Goal: Information Seeking & Learning: Learn about a topic

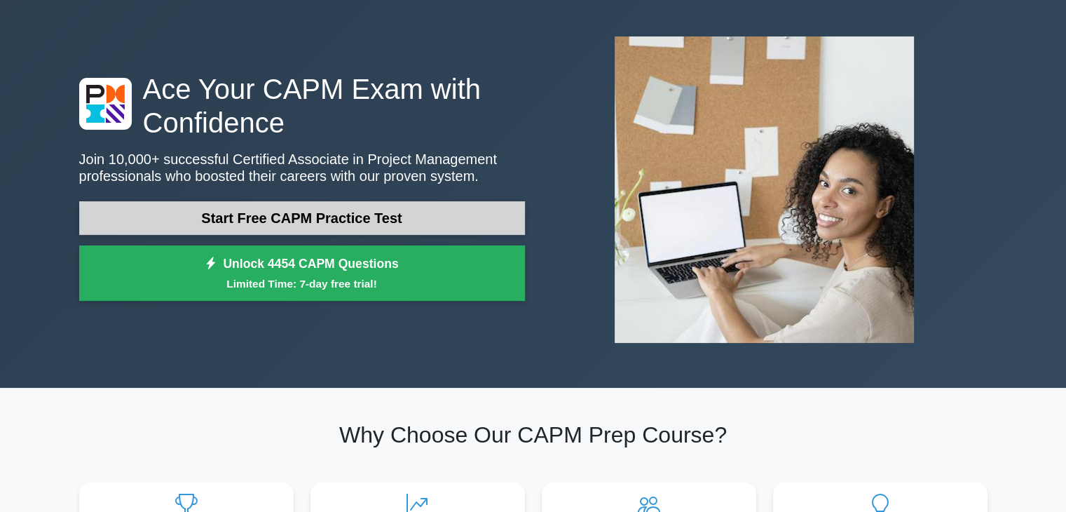
scroll to position [140, 0]
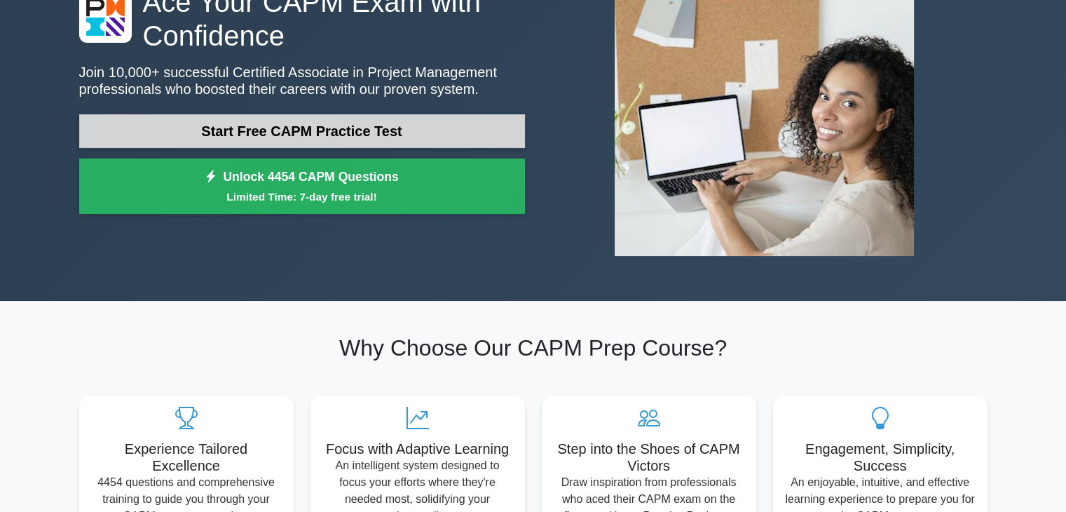
click at [294, 141] on link "Start Free CAPM Practice Test" at bounding box center [302, 131] width 446 height 34
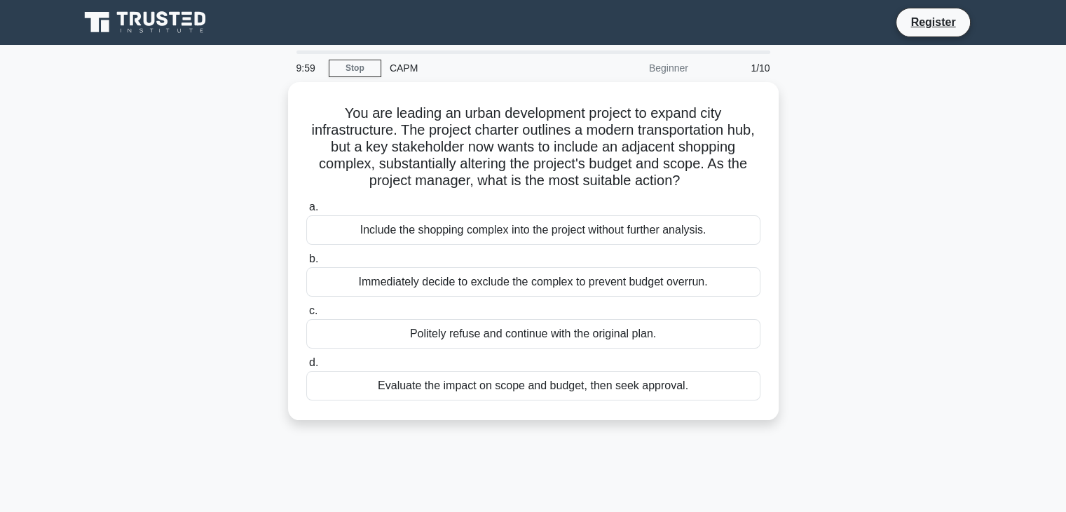
click at [212, 249] on div "You are leading an urban development project to expand city infrastructure. The…" at bounding box center [533, 259] width 925 height 355
click at [212, 246] on div "You are leading an urban development project to expand city infrastructure. The…" at bounding box center [533, 259] width 925 height 355
click at [214, 238] on div "You are leading an urban development project to expand city infrastructure. The…" at bounding box center [533, 259] width 925 height 355
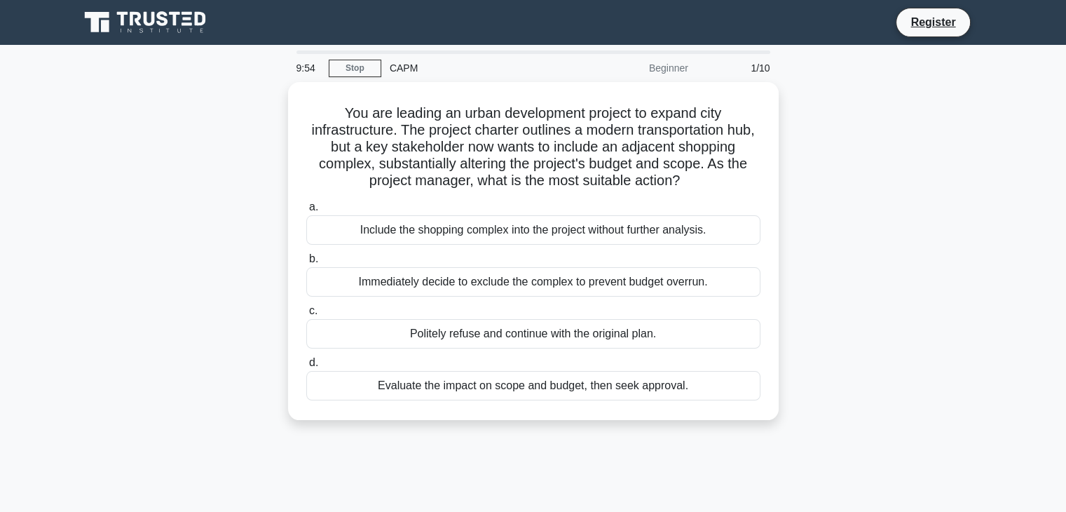
click at [214, 238] on div "You are leading an urban development project to expand city infrastructure. The…" at bounding box center [533, 259] width 925 height 355
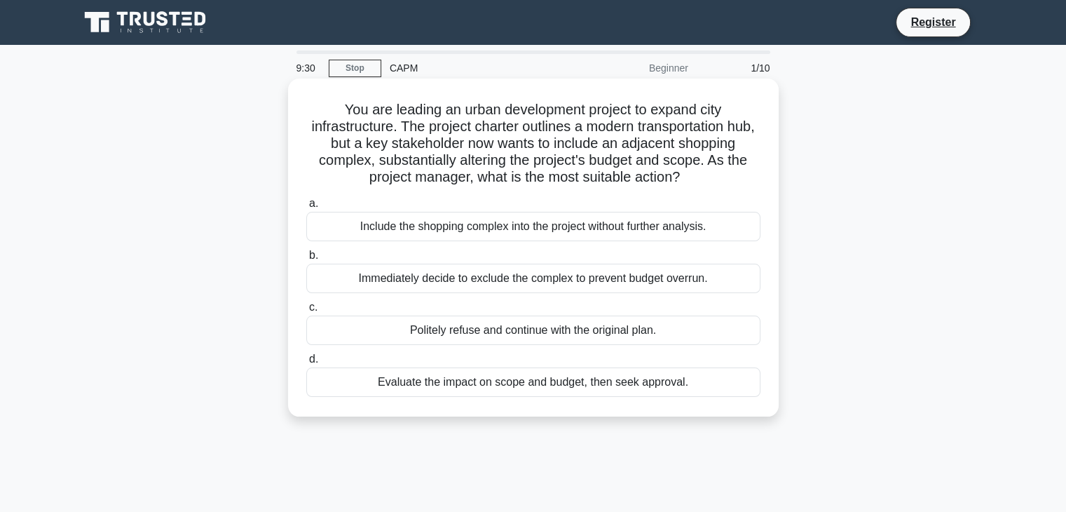
click at [351, 380] on div "Evaluate the impact on scope and budget, then seek approval." at bounding box center [533, 381] width 454 height 29
click at [306, 364] on input "d. Evaluate the impact on scope and budget, then seek approval." at bounding box center [306, 359] width 0 height 9
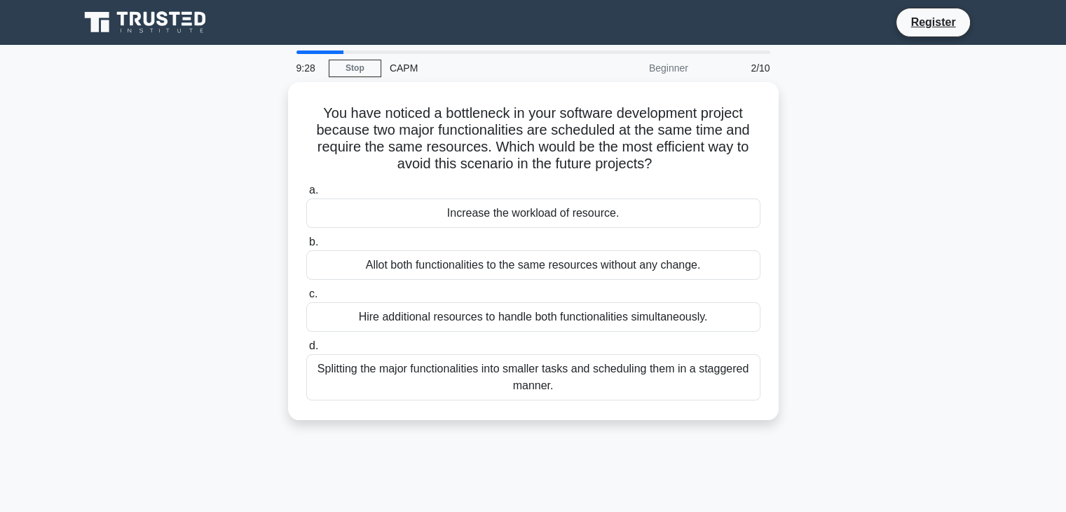
click at [221, 259] on div "You have noticed a bottleneck in your software development project because two …" at bounding box center [533, 259] width 925 height 355
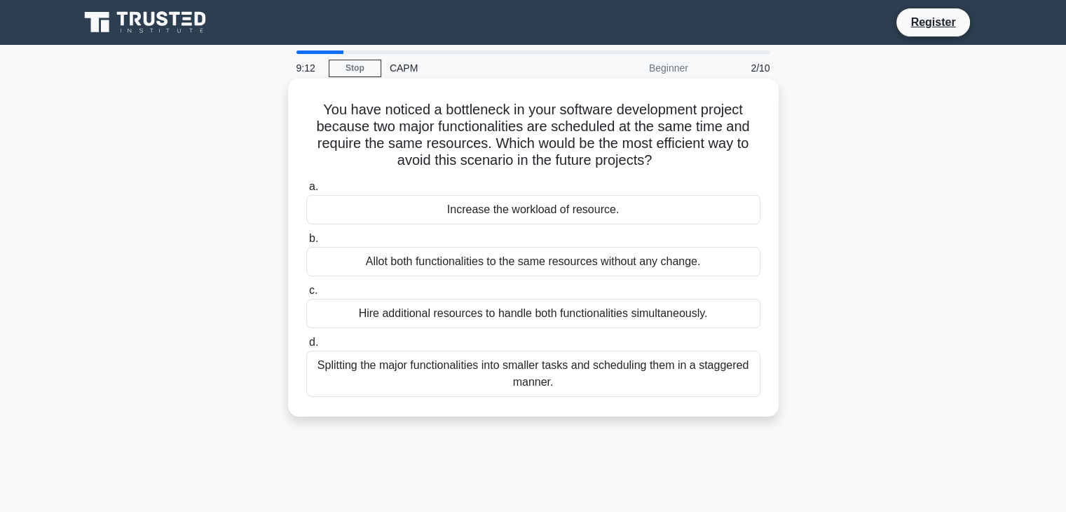
click at [466, 362] on div "Splitting the major functionalities into smaller tasks and scheduling them in a…" at bounding box center [533, 374] width 454 height 46
click at [306, 347] on input "d. Splitting the major functionalities into smaller tasks and scheduling them i…" at bounding box center [306, 342] width 0 height 9
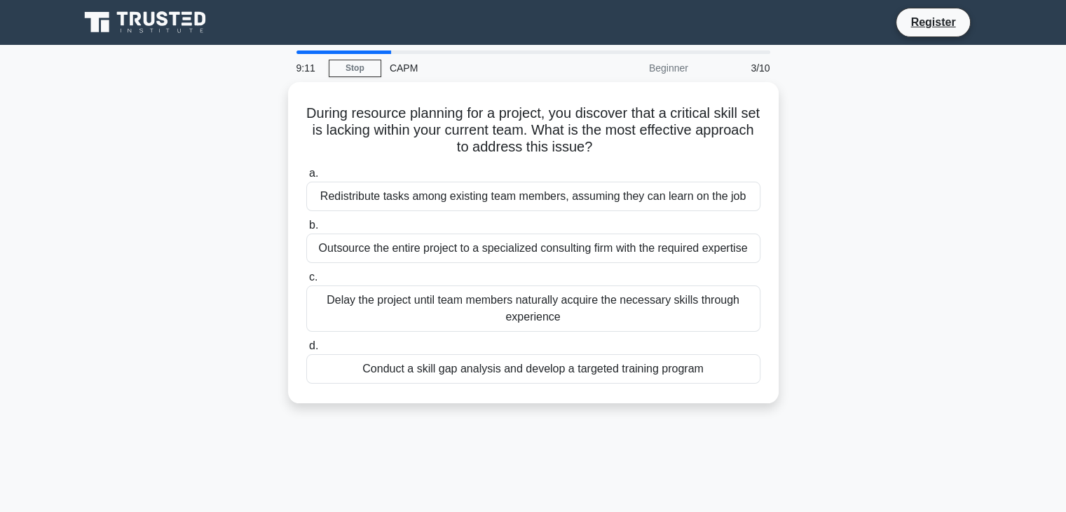
click at [223, 280] on div "During resource planning for a project, you discover that a critical skill set …" at bounding box center [533, 251] width 925 height 338
click at [223, 277] on div "During resource planning for a project, you discover that a critical skill set …" at bounding box center [533, 251] width 925 height 338
